Goal: Information Seeking & Learning: Learn about a topic

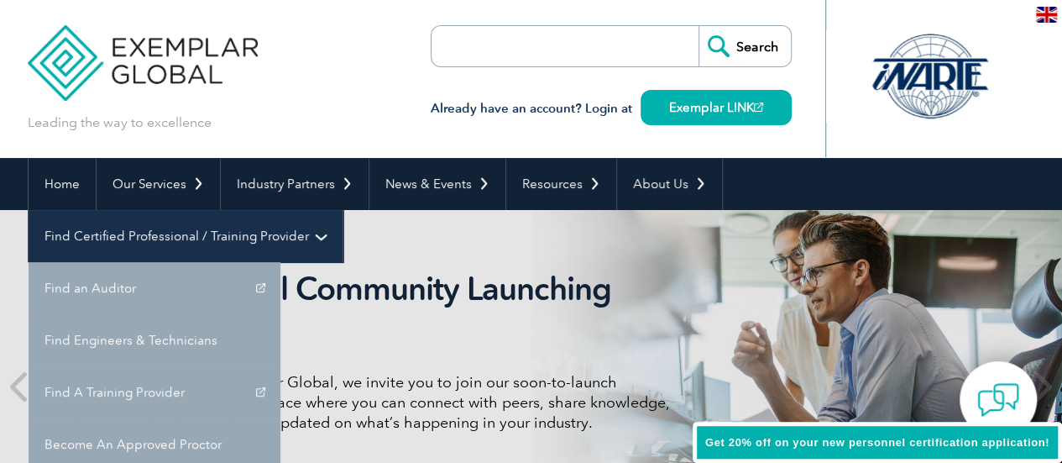
click at [342, 210] on link "Find Certified Professional / Training Provider" at bounding box center [186, 236] width 314 height 52
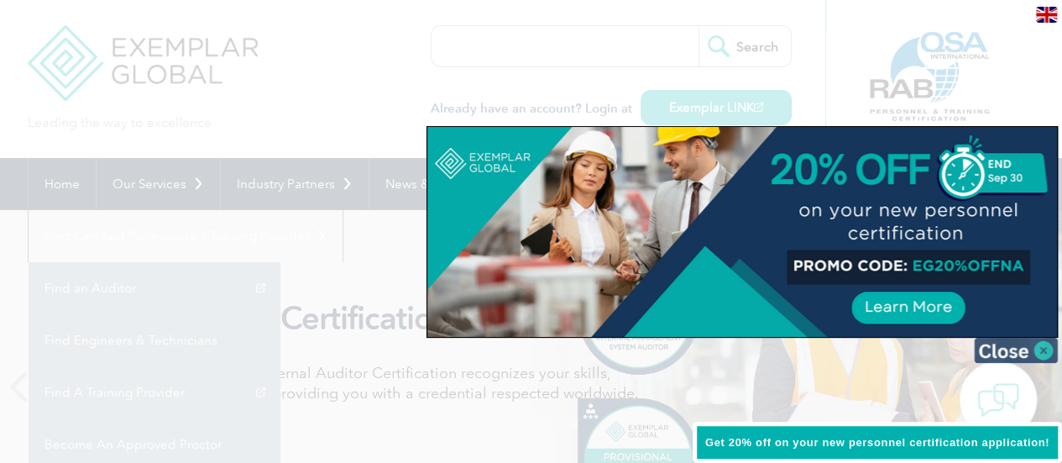
click at [1048, 342] on img at bounding box center [1016, 349] width 84 height 25
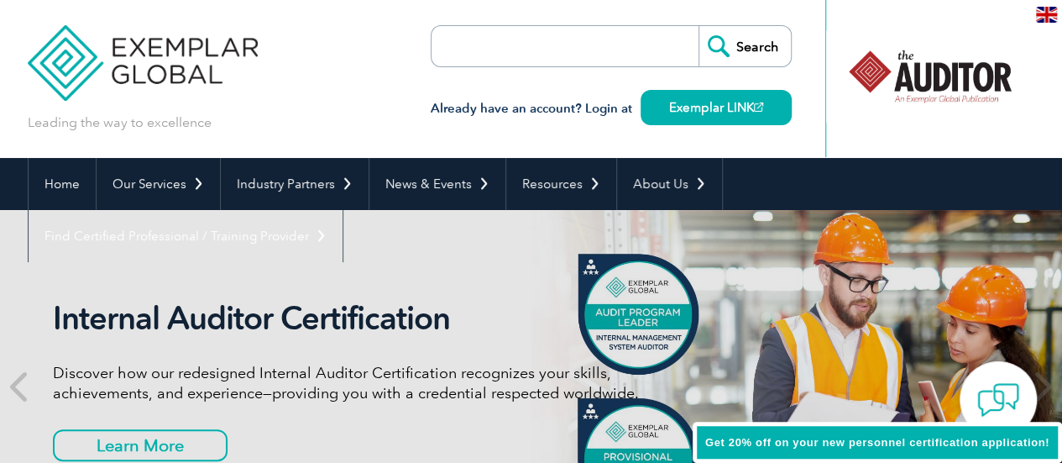
click at [0, 0] on link "Find A Training Provider" at bounding box center [0, 0] width 0 height 0
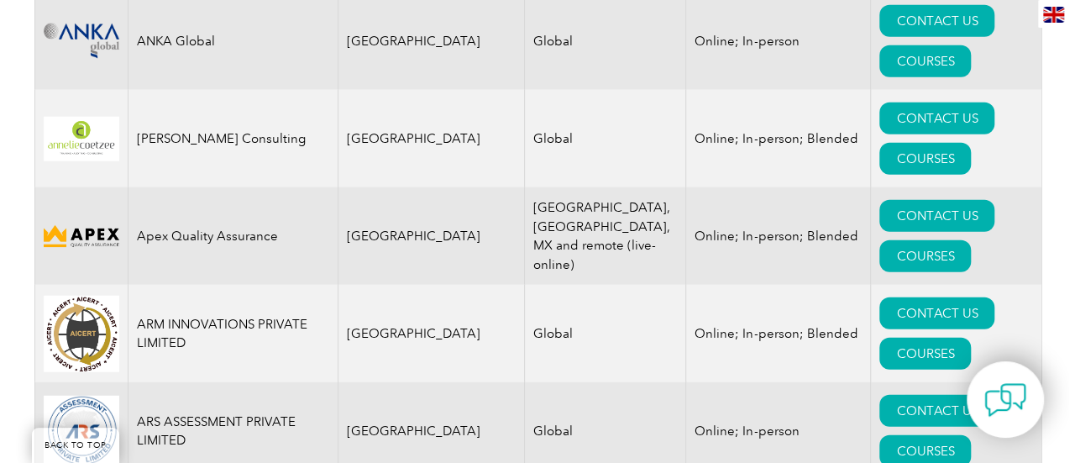
scroll to position [2099, 0]
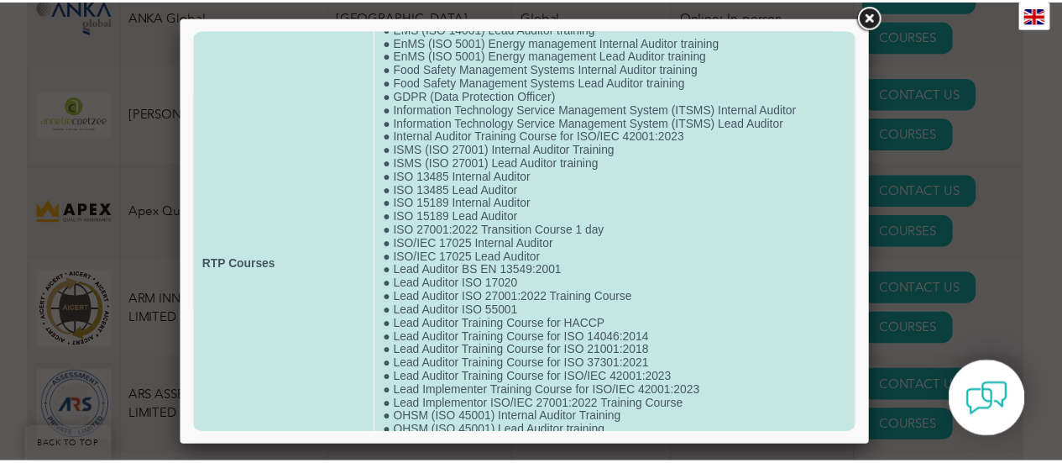
scroll to position [0, 0]
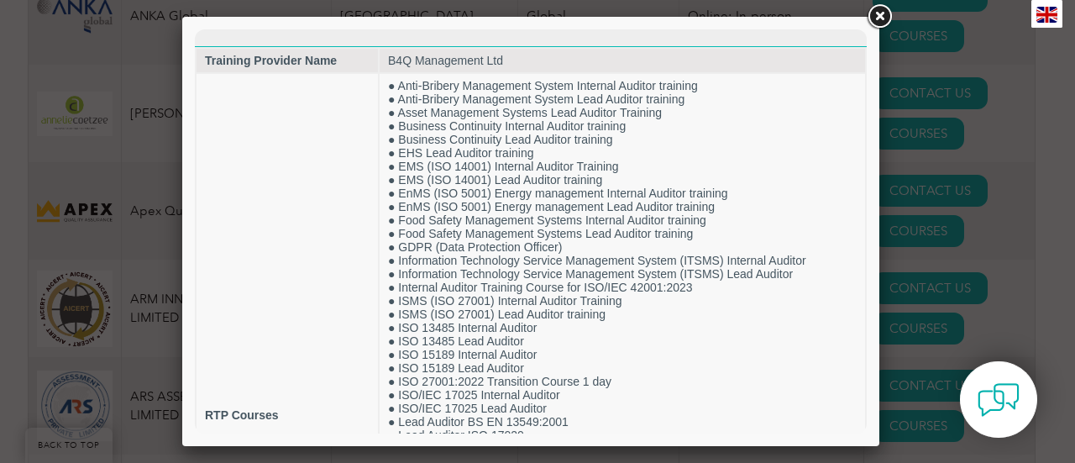
click at [874, 18] on link at bounding box center [879, 17] width 30 height 30
